Goal: Use online tool/utility: Utilize a website feature to perform a specific function

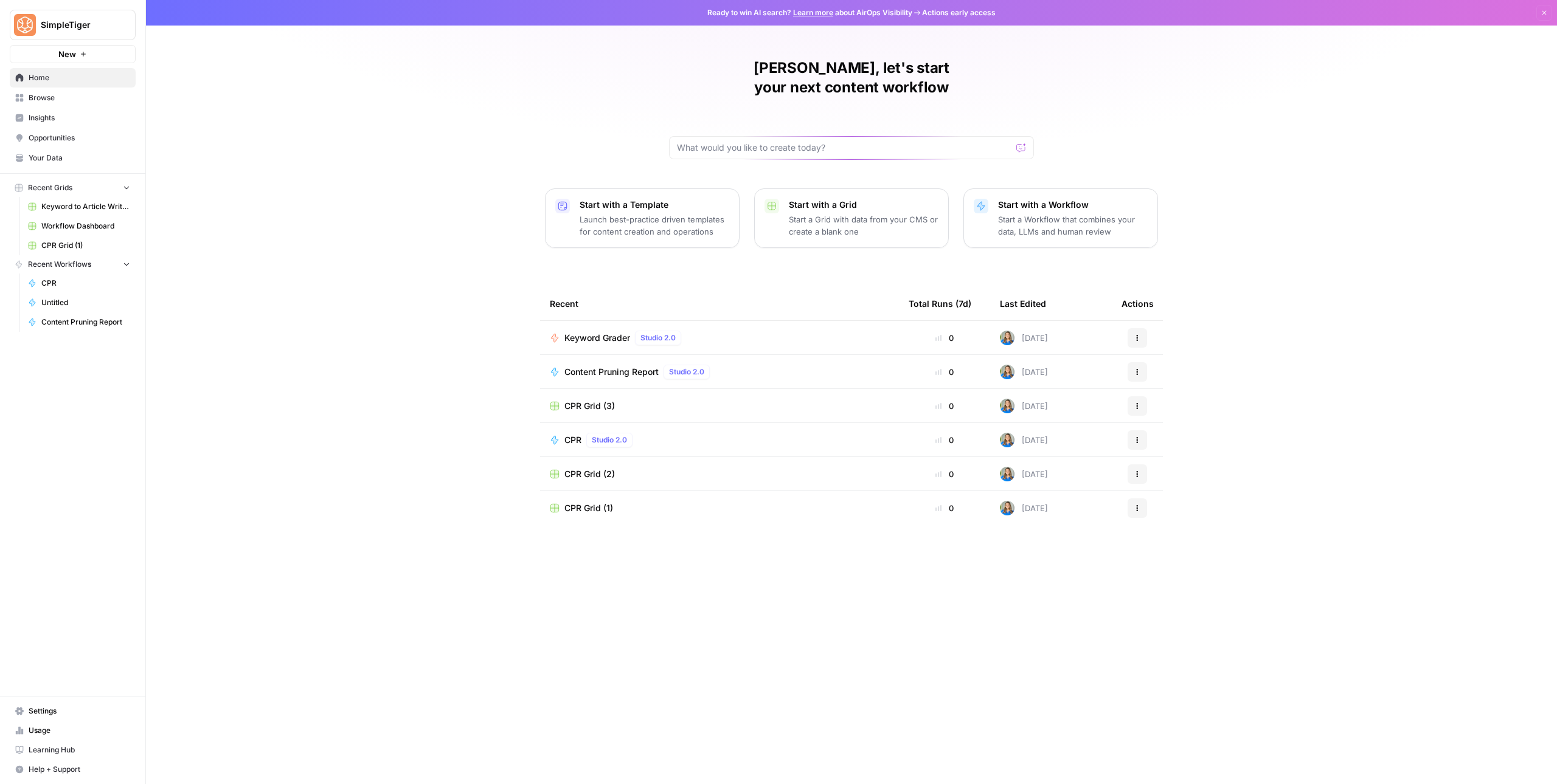
click at [580, 332] on span "Keyword Grader" at bounding box center [597, 338] width 66 height 12
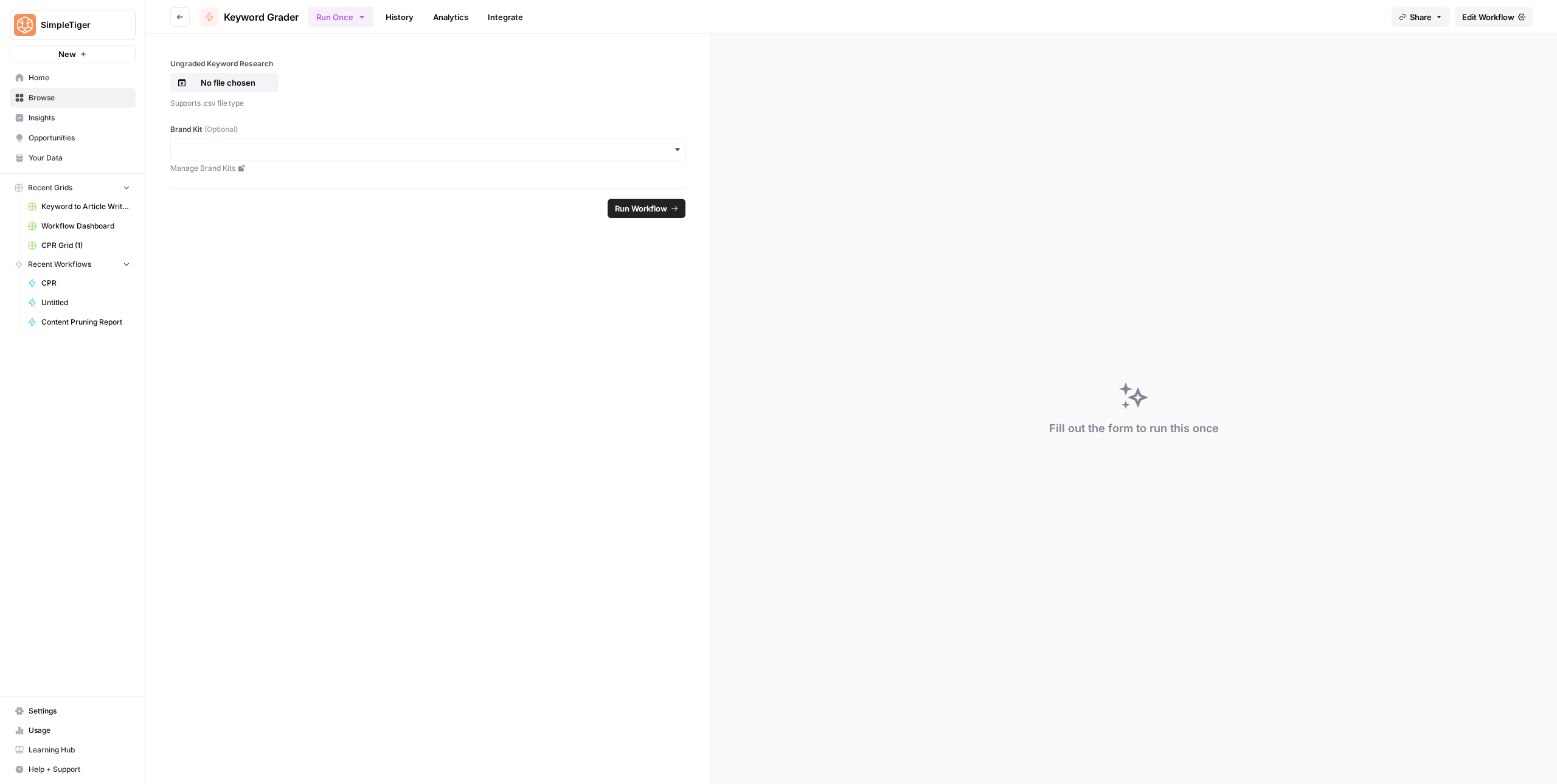
click at [461, 136] on div "Brand Kit (Optional) Manage Brand Kits" at bounding box center [427, 149] width 515 height 50
click at [1512, 22] on span "Edit Workflow" at bounding box center [1488, 17] width 53 height 12
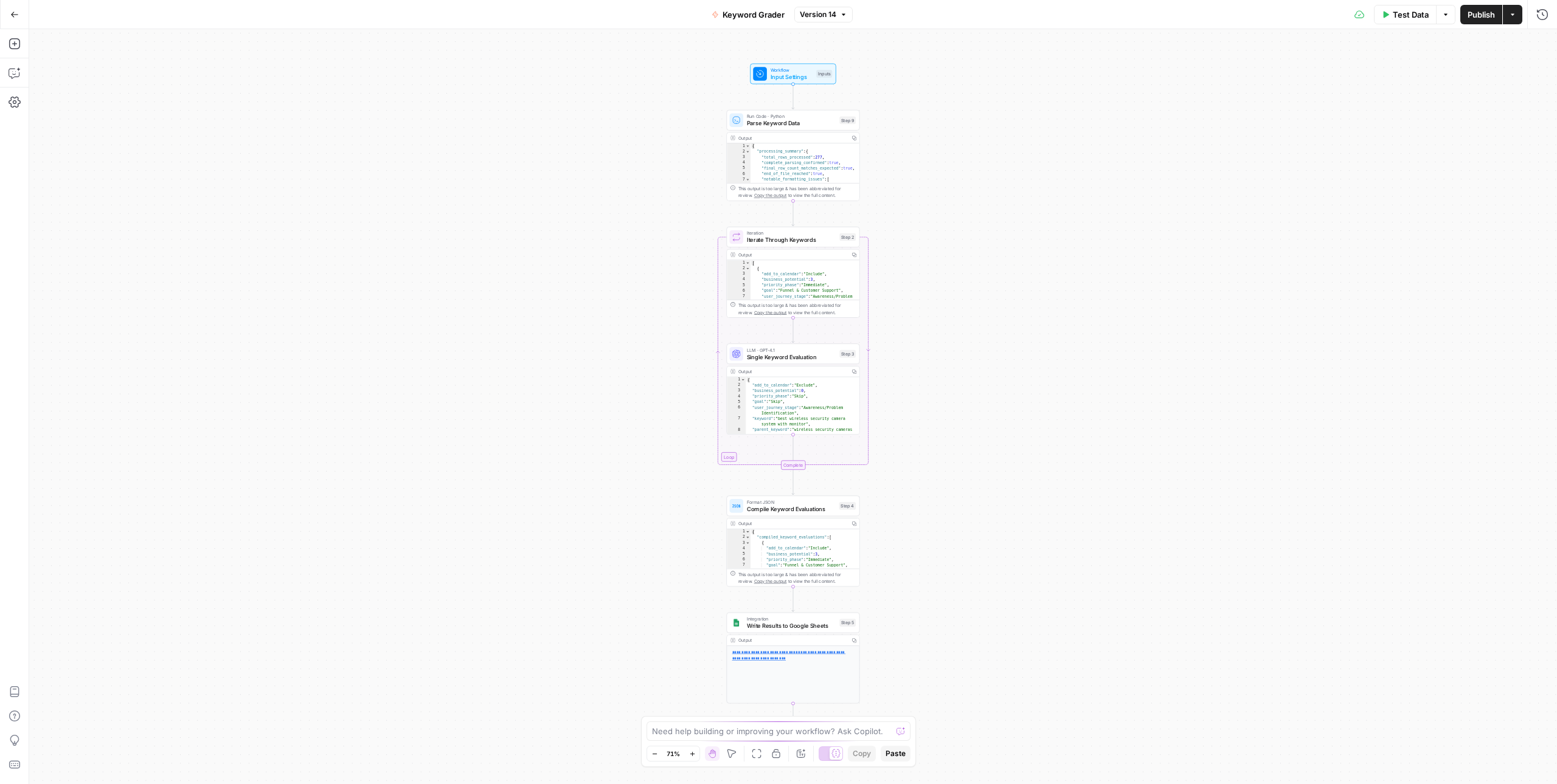
click at [1389, 11] on button "Test Data" at bounding box center [1405, 14] width 63 height 20
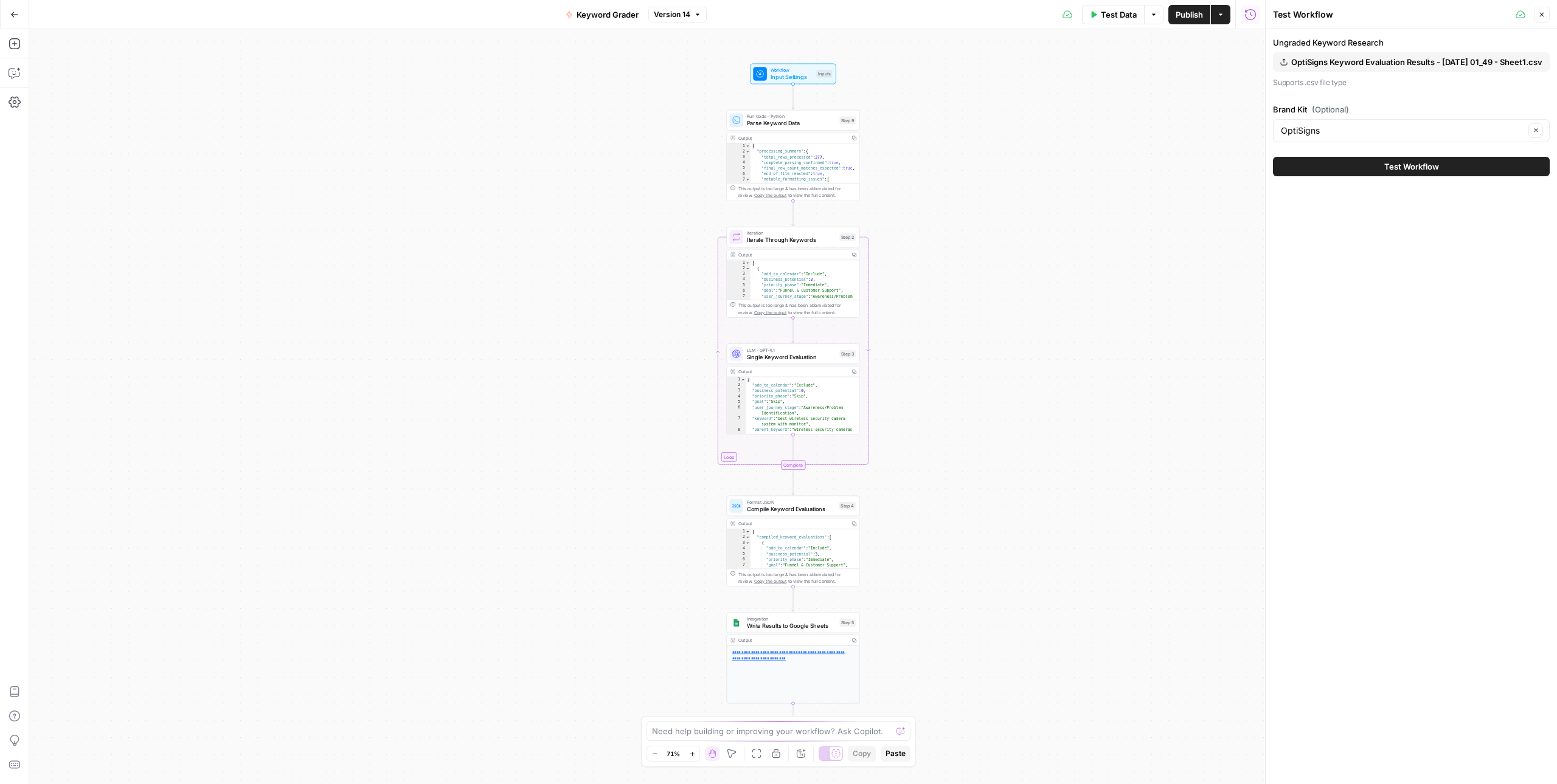
click at [1386, 64] on span "OptiSigns Keyword Evaluation Results - [DATE] 01_49 - Sheet1.csv" at bounding box center [1416, 61] width 251 height 12
click at [1386, 134] on input "Brand Kit (Optional)" at bounding box center [1402, 129] width 244 height 12
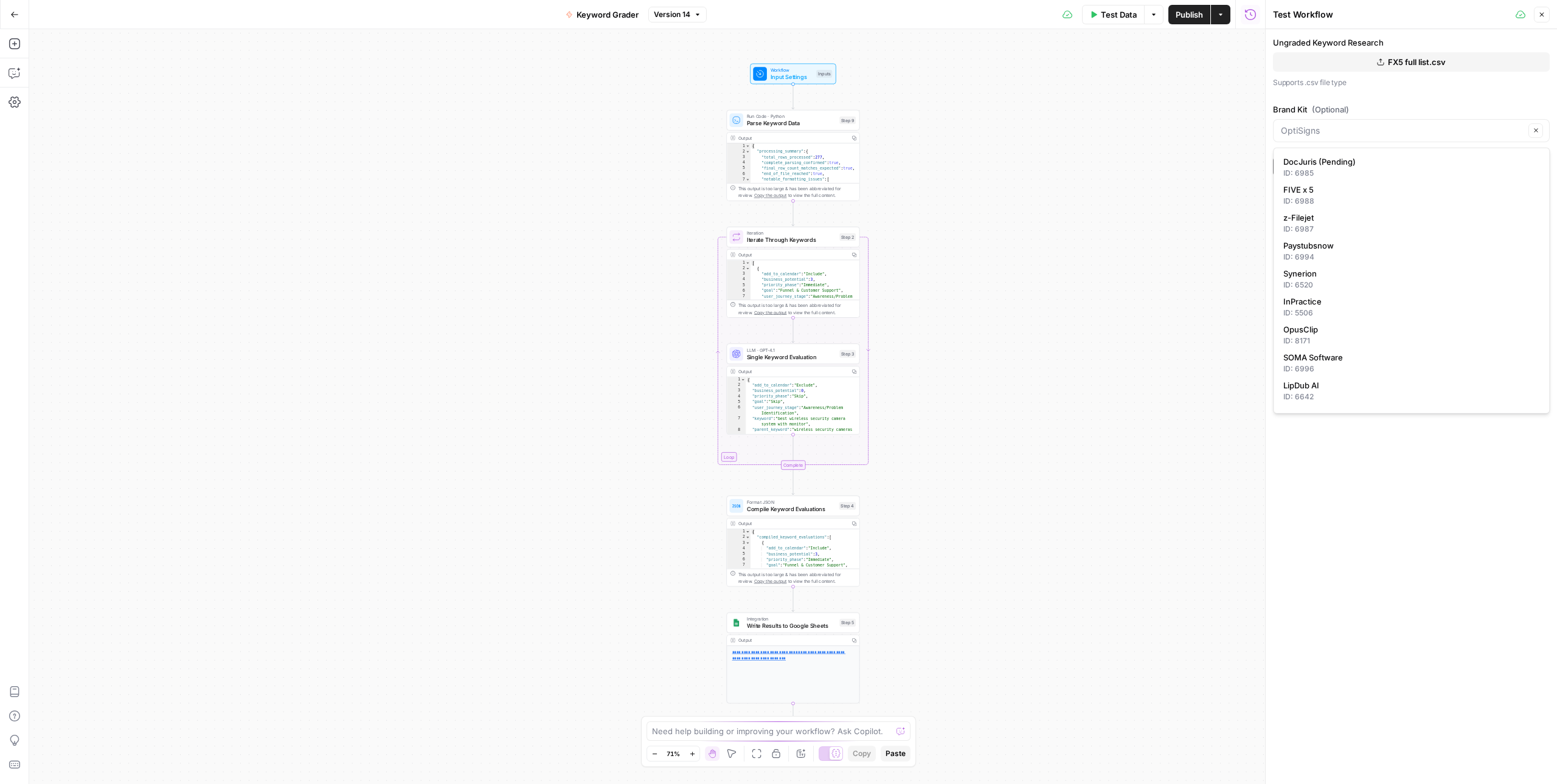
click at [1346, 186] on span "FIVE x 5" at bounding box center [1408, 189] width 251 height 12
type input "FIVE x 5"
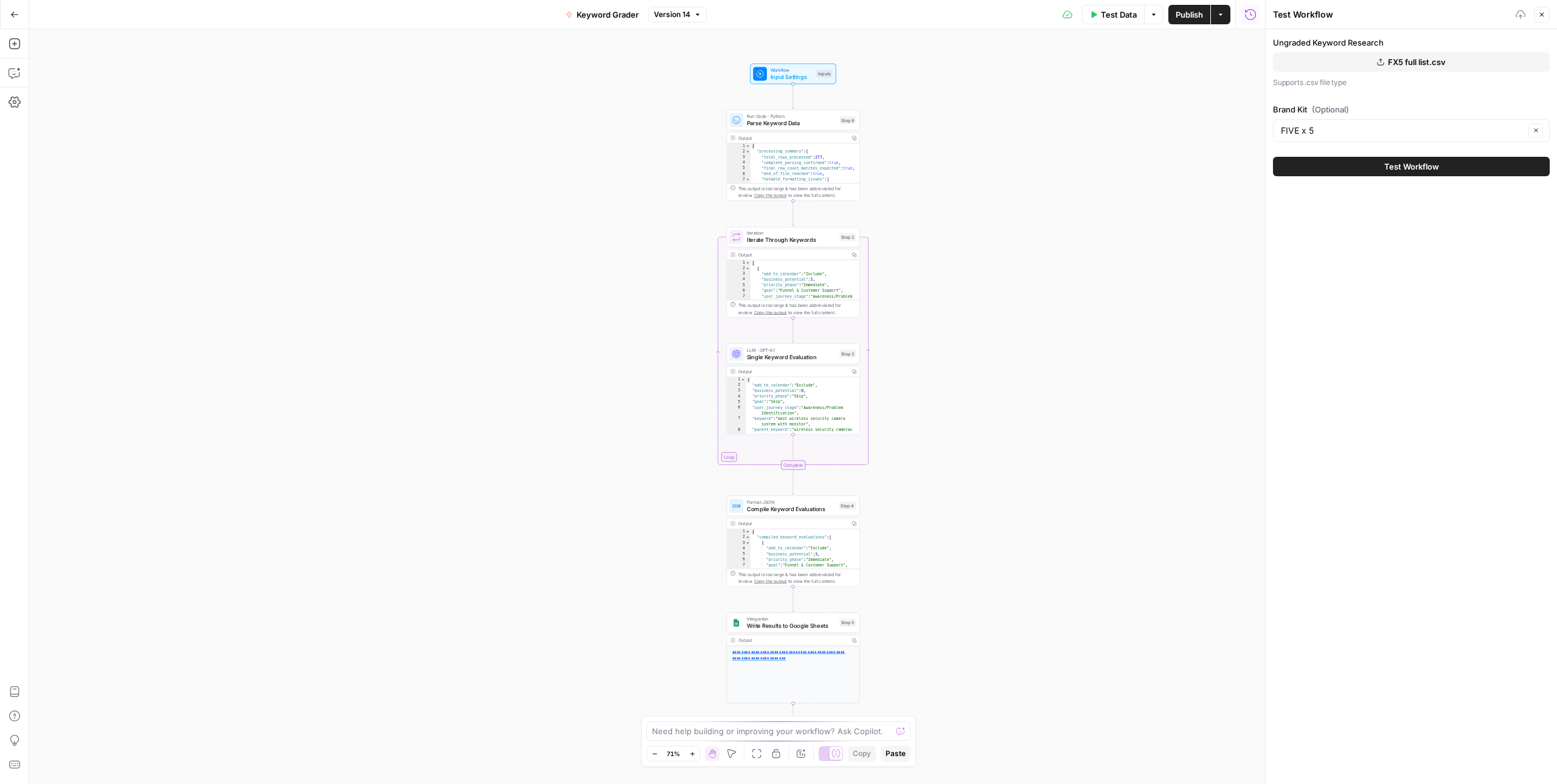
click at [1363, 171] on button "Test Workflow" at bounding box center [1411, 167] width 277 height 20
click at [1375, 162] on button "Test Workflow" at bounding box center [1411, 167] width 277 height 20
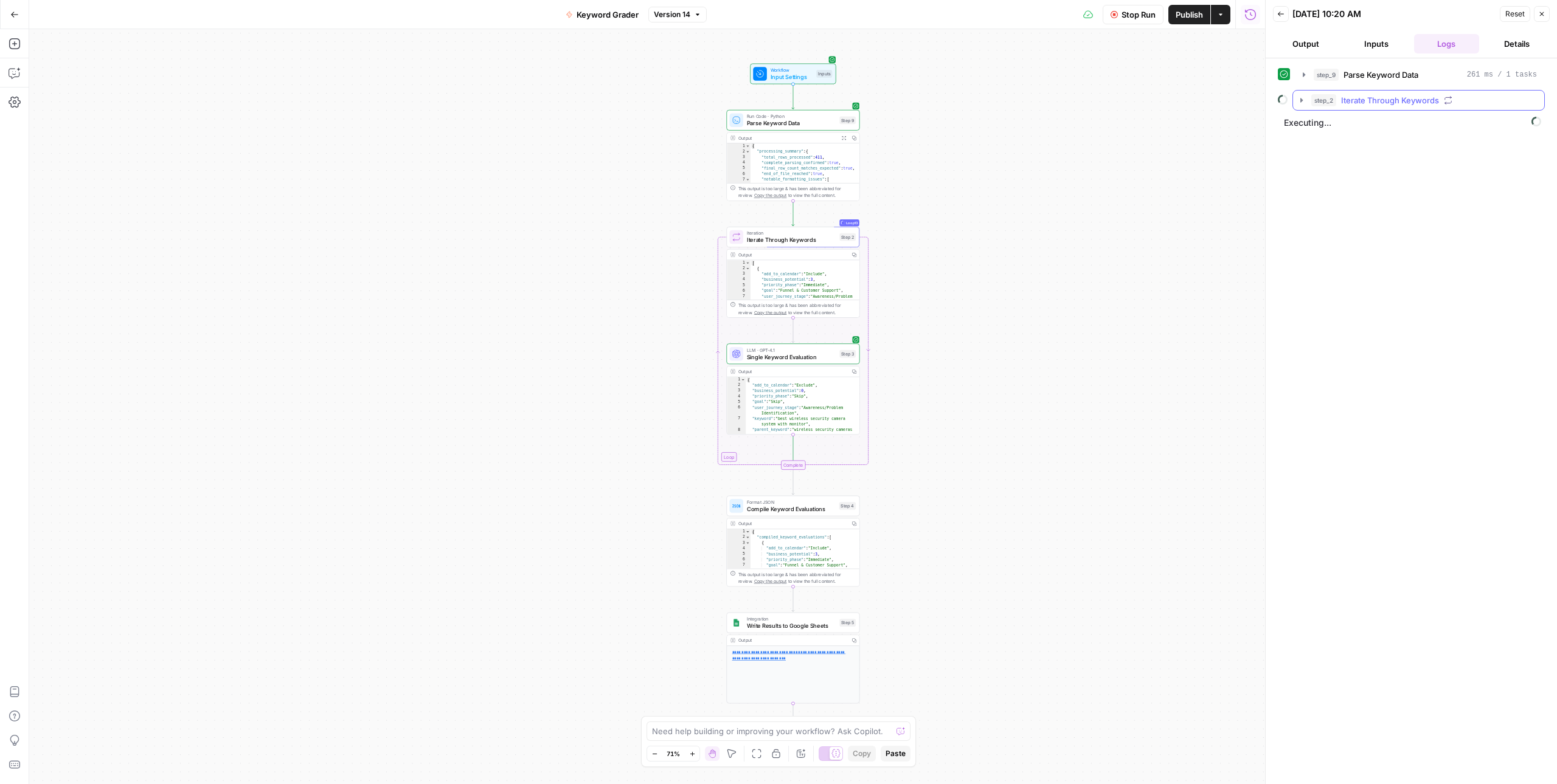
click at [1303, 105] on icon "button" at bounding box center [1301, 100] width 9 height 9
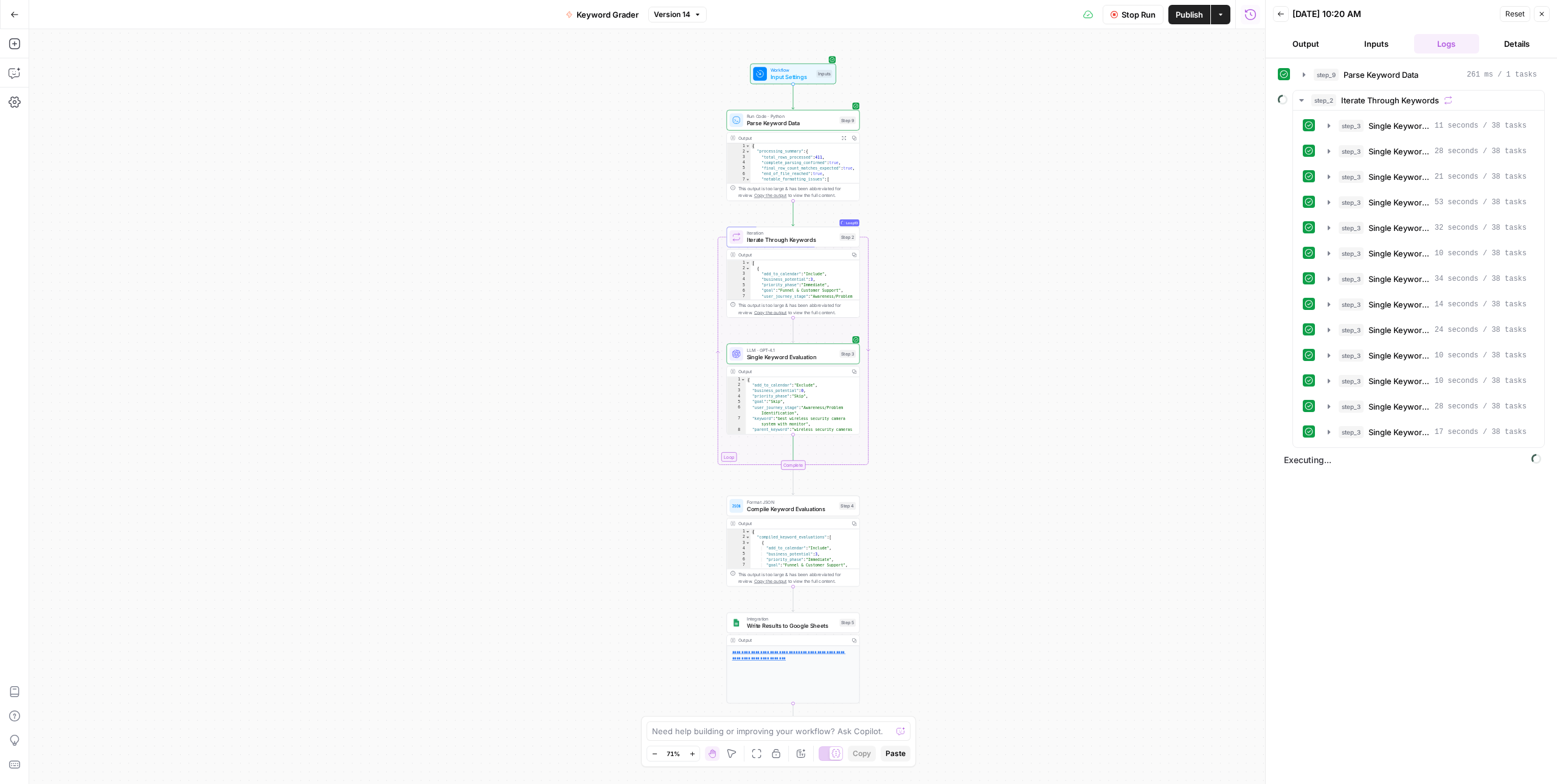
click at [1004, 173] on div "Workflow Input Settings Inputs Run Code · Python Parse Keyword Data Step 9 Outp…" at bounding box center [647, 407] width 1236 height 755
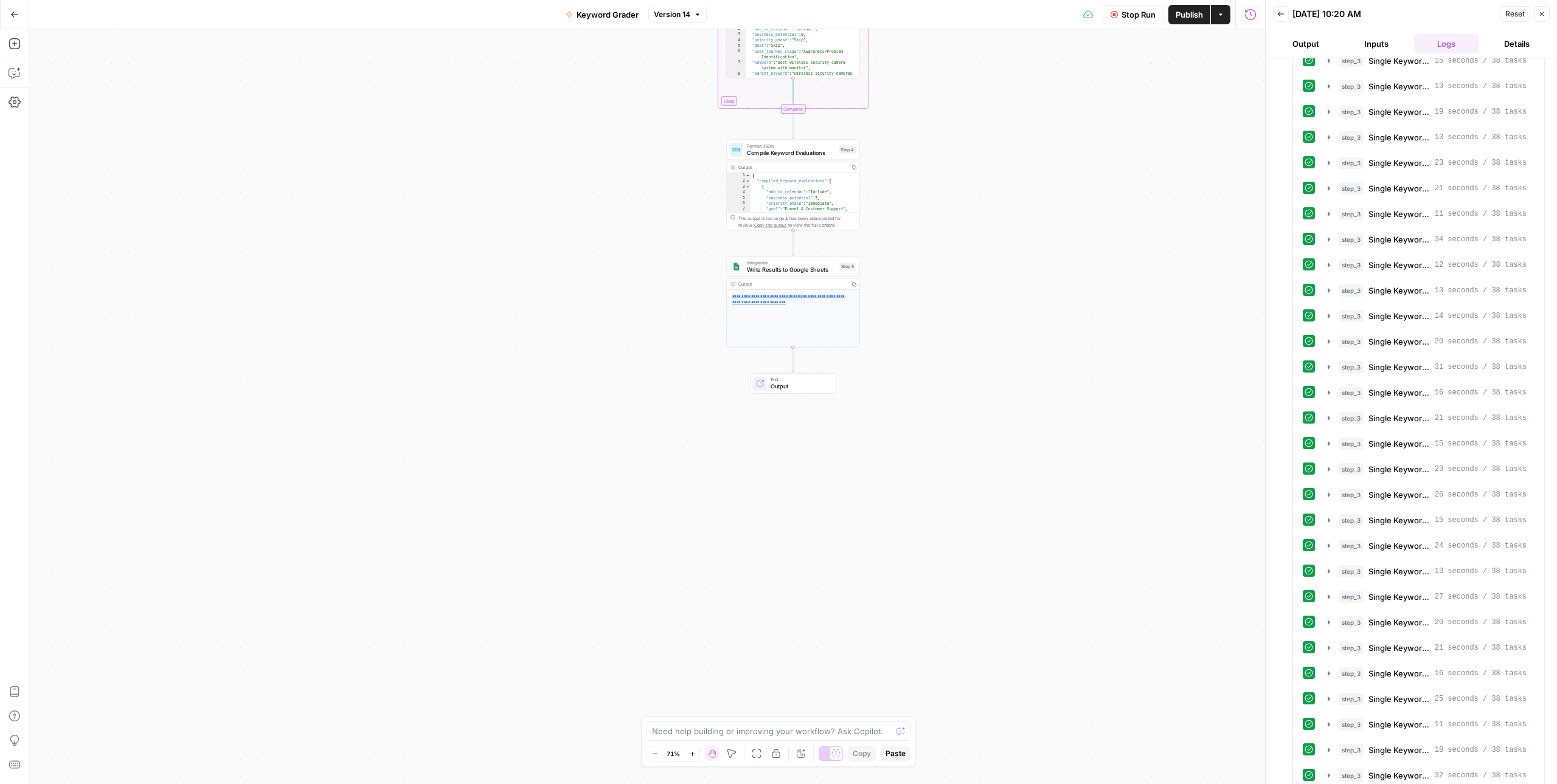
scroll to position [1618, 0]
